Goal: Task Accomplishment & Management: Use online tool/utility

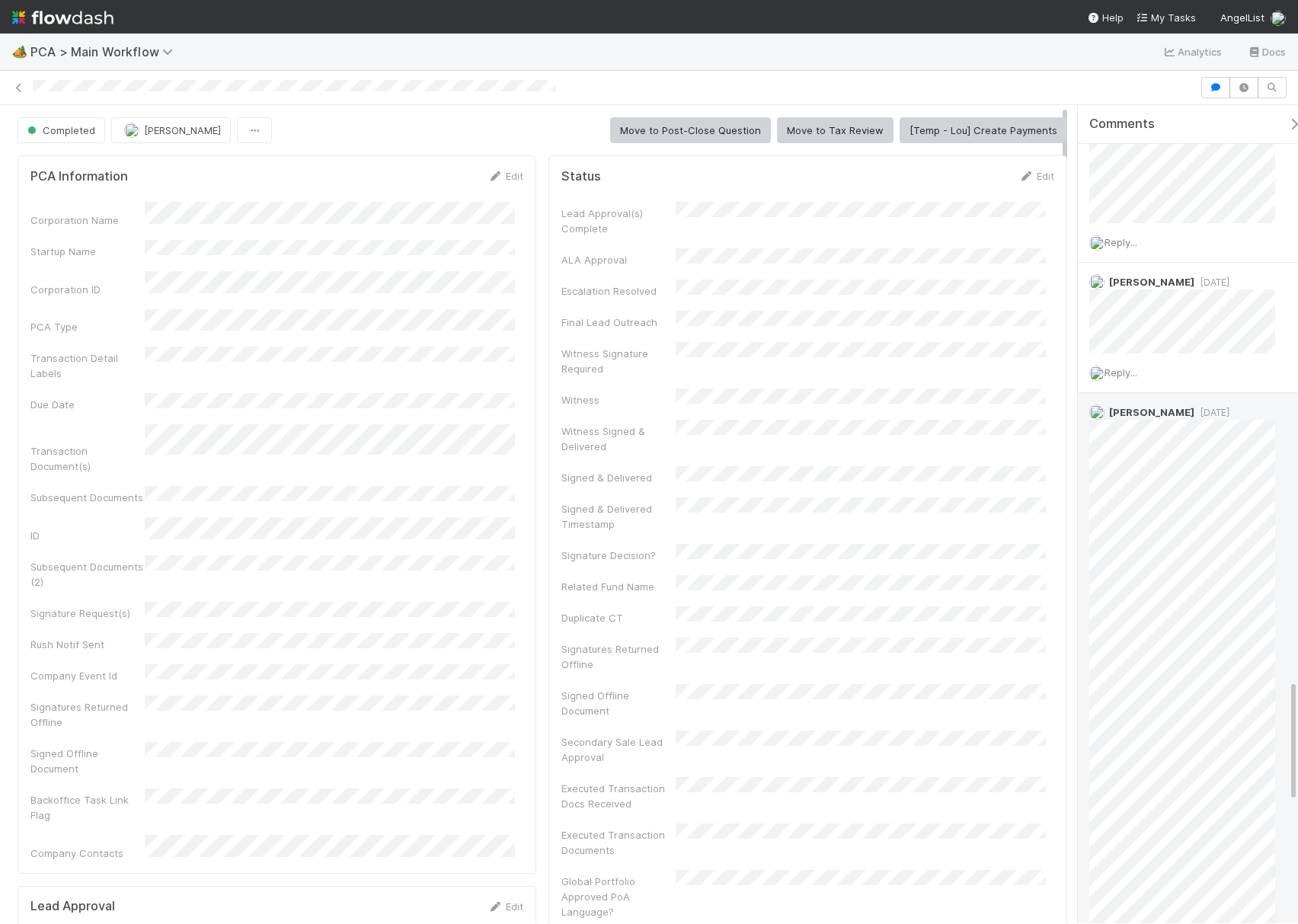
scroll to position [3833, 0]
click at [960, 90] on div at bounding box center [613, 87] width 1162 height 15
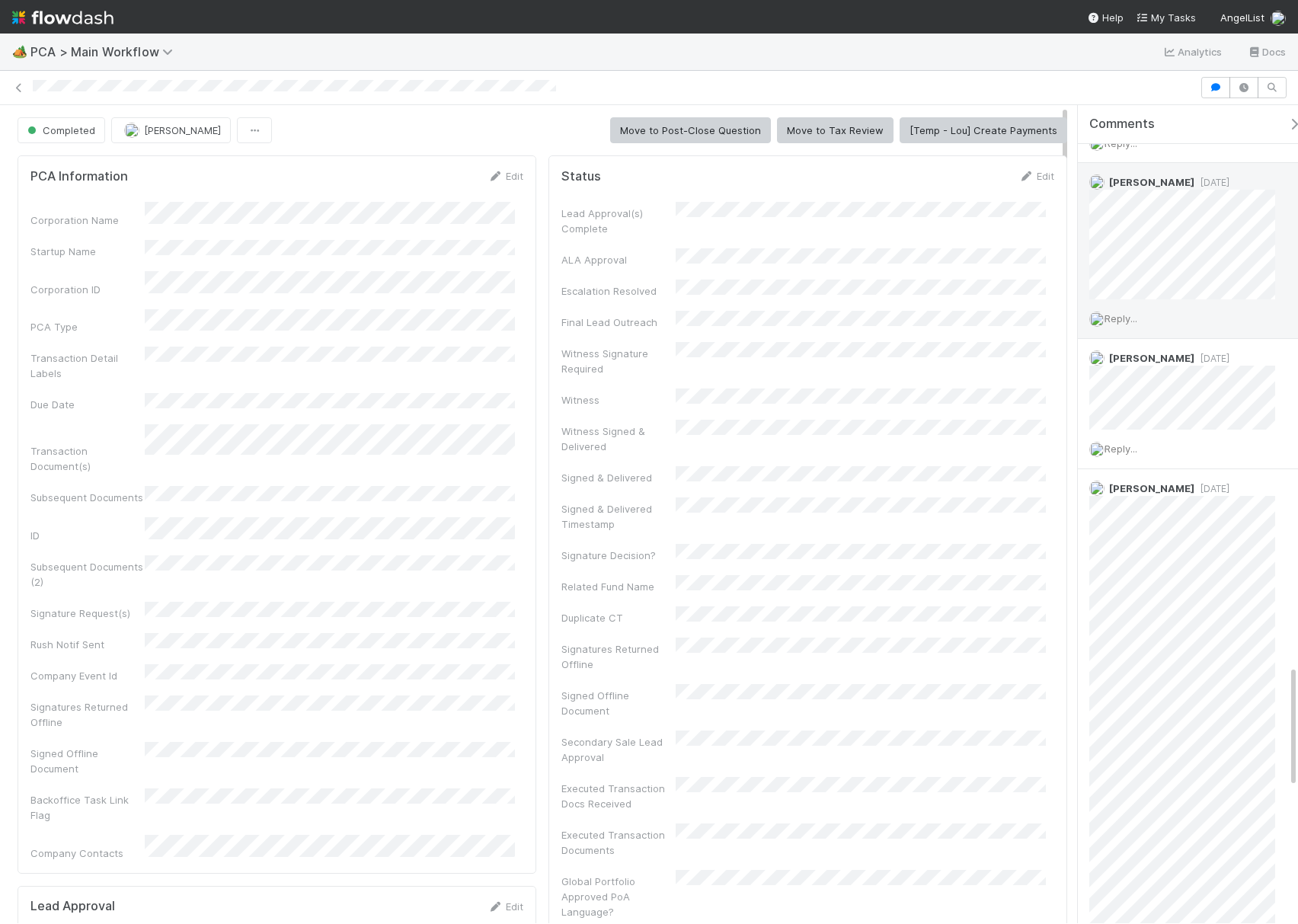
scroll to position [3529, 0]
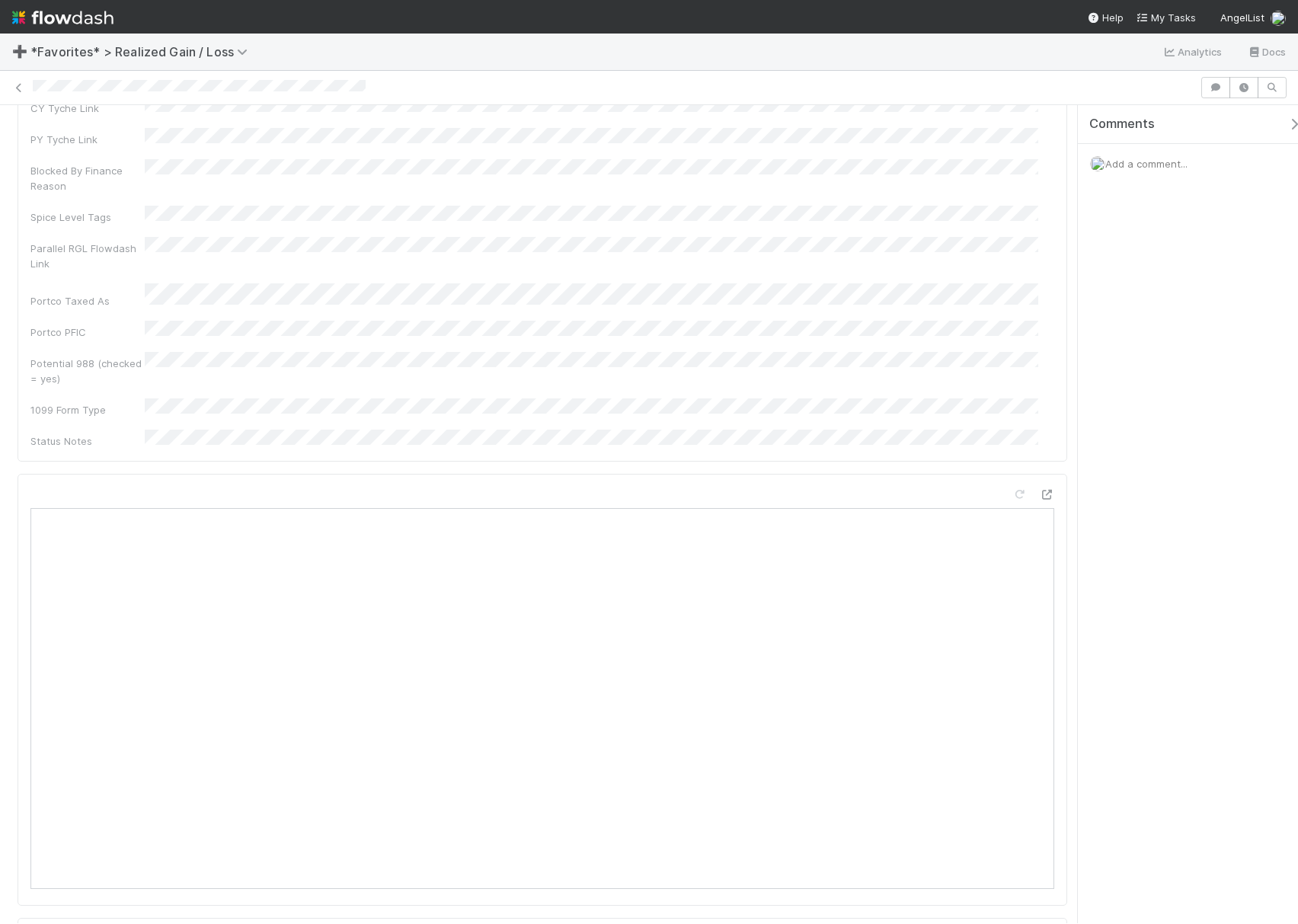
scroll to position [203, 0]
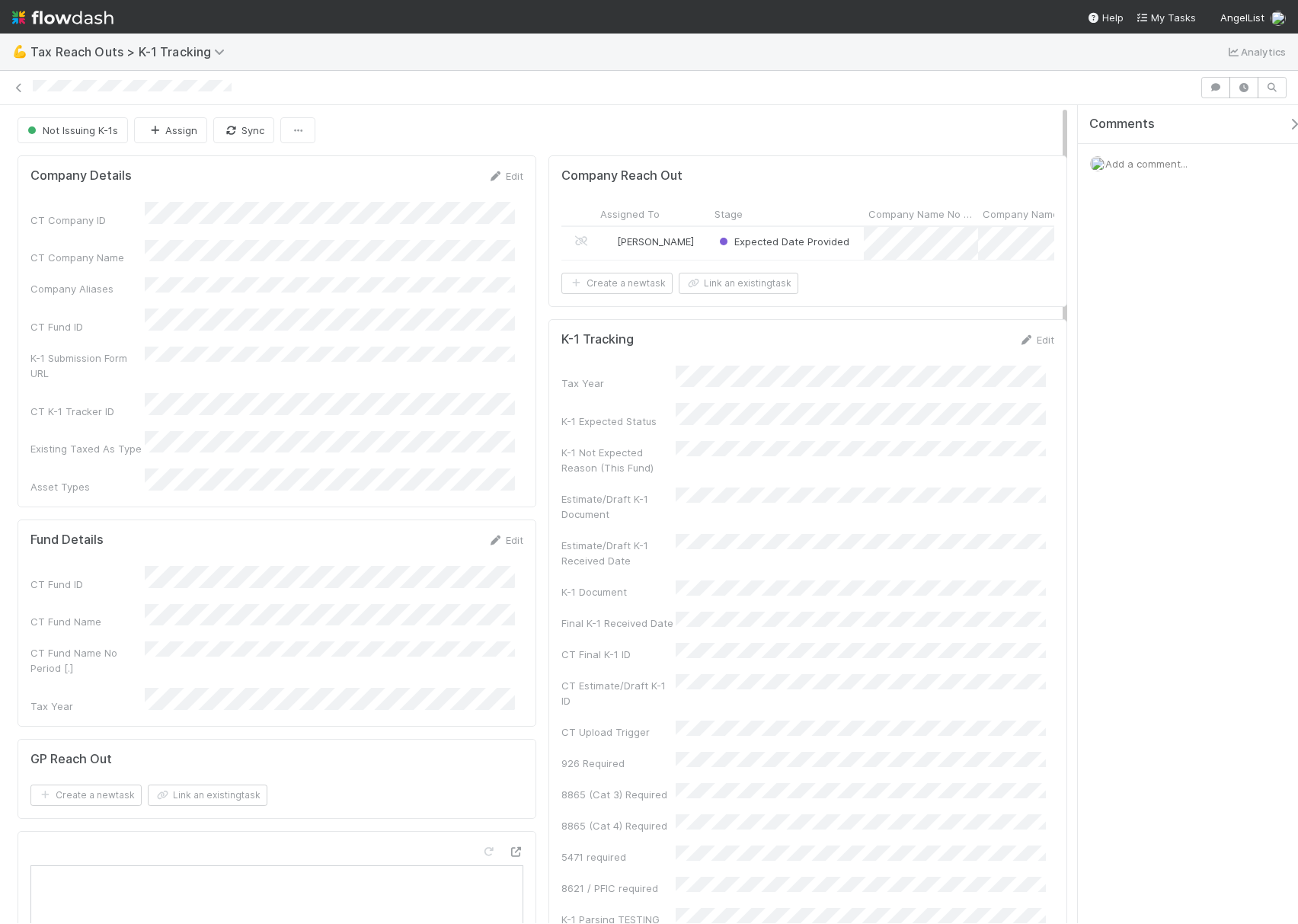
click at [710, 253] on div "Expected Date Provided" at bounding box center [786, 243] width 154 height 32
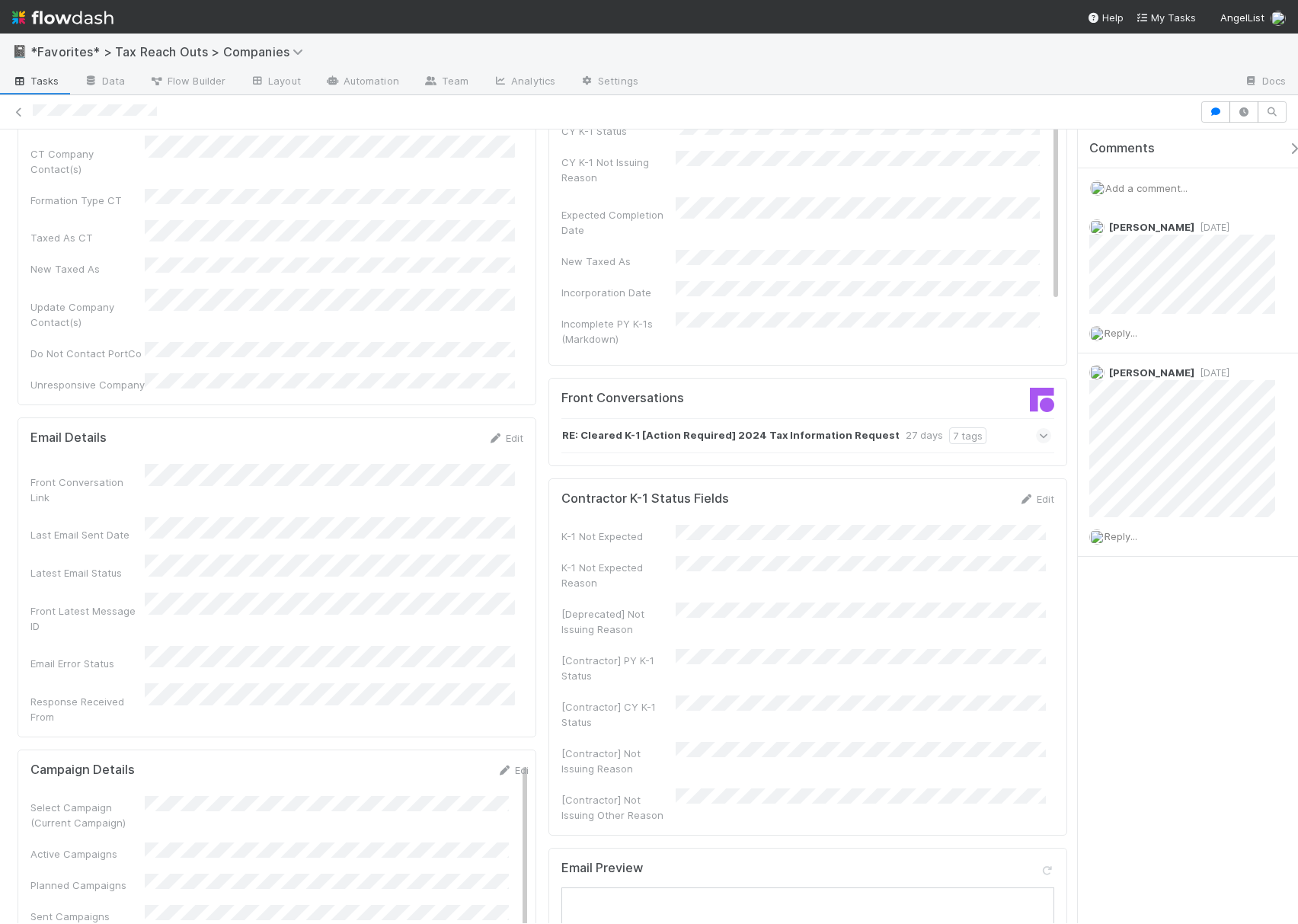
scroll to position [305, 0]
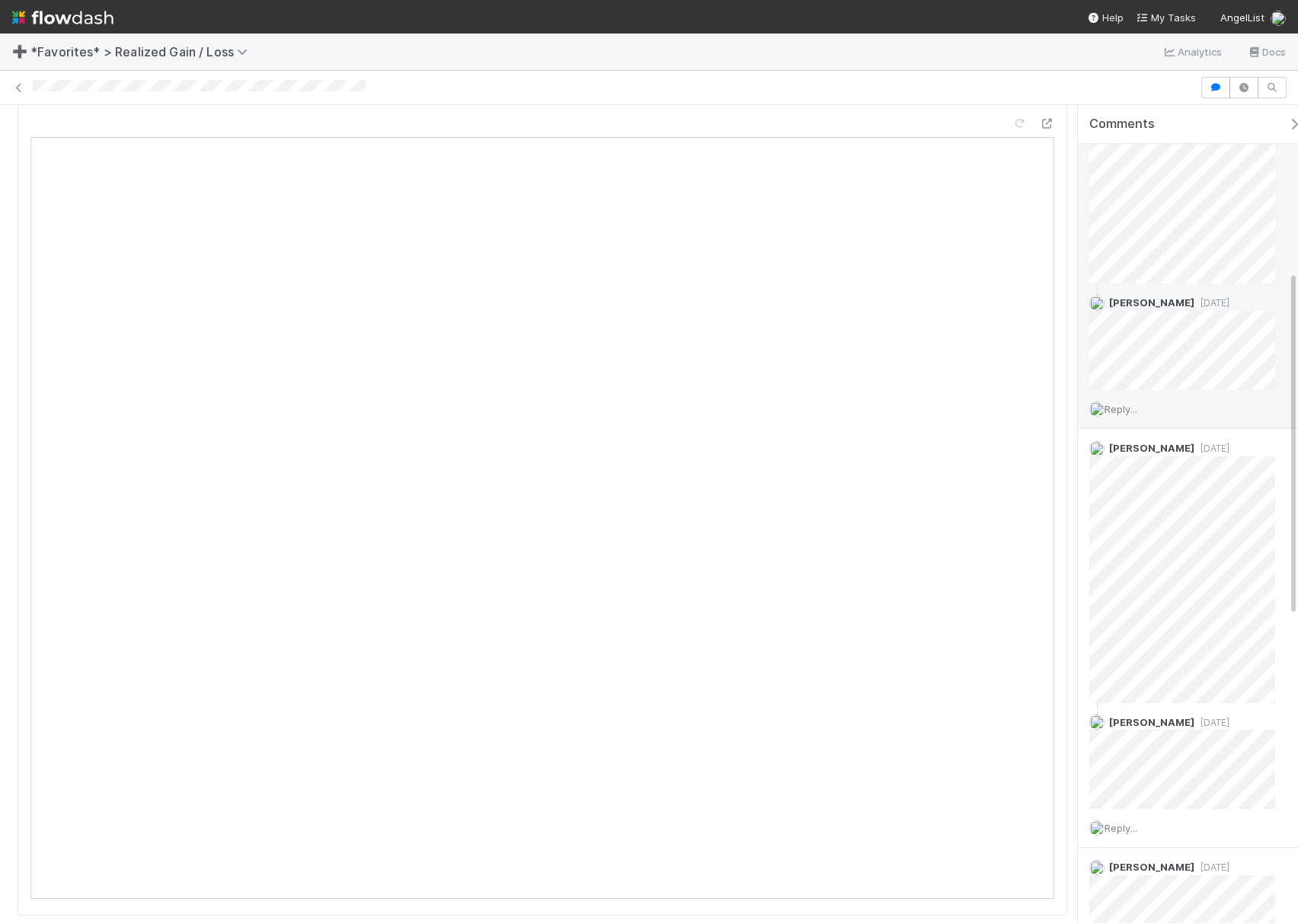
scroll to position [406, 0]
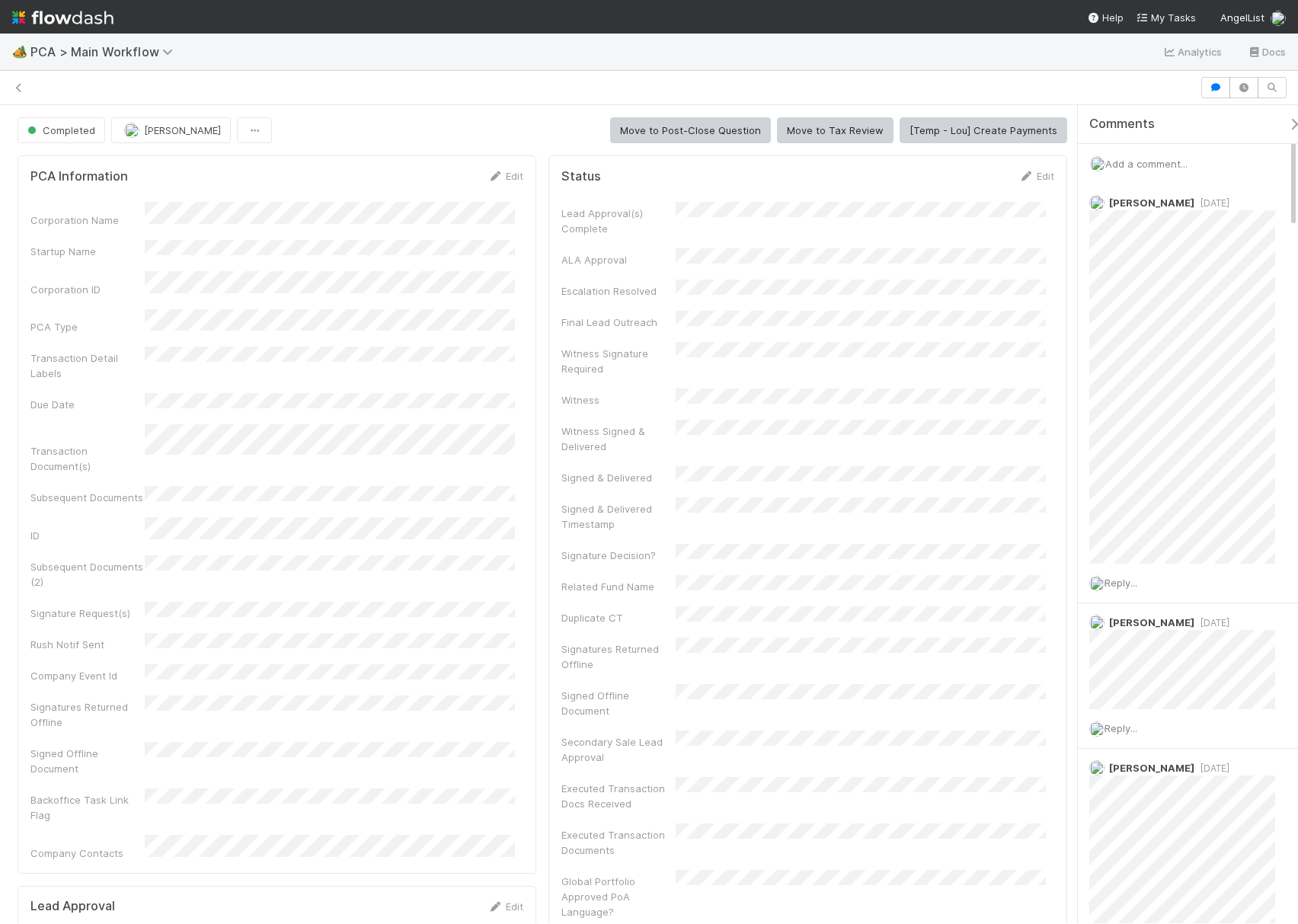
scroll to position [507, 0]
